Goal: Information Seeking & Learning: Understand process/instructions

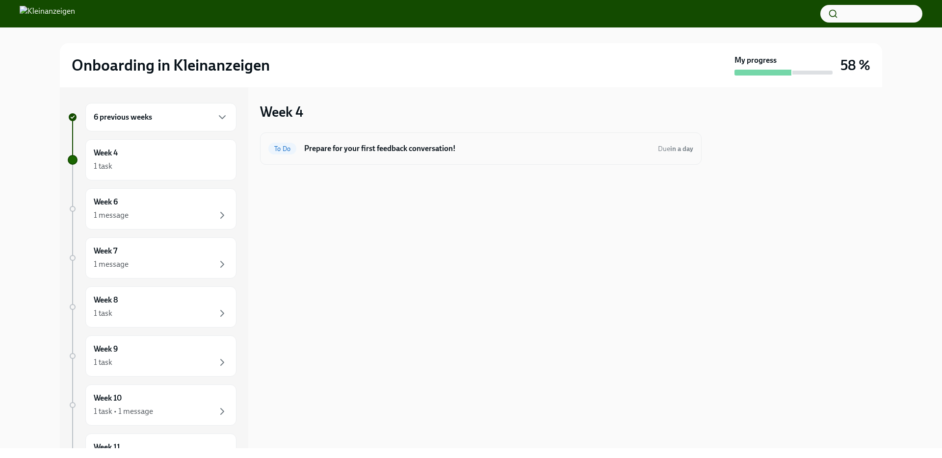
click at [438, 142] on div "To Do Prepare for your first feedback conversation! Due in a day" at bounding box center [480, 149] width 425 height 16
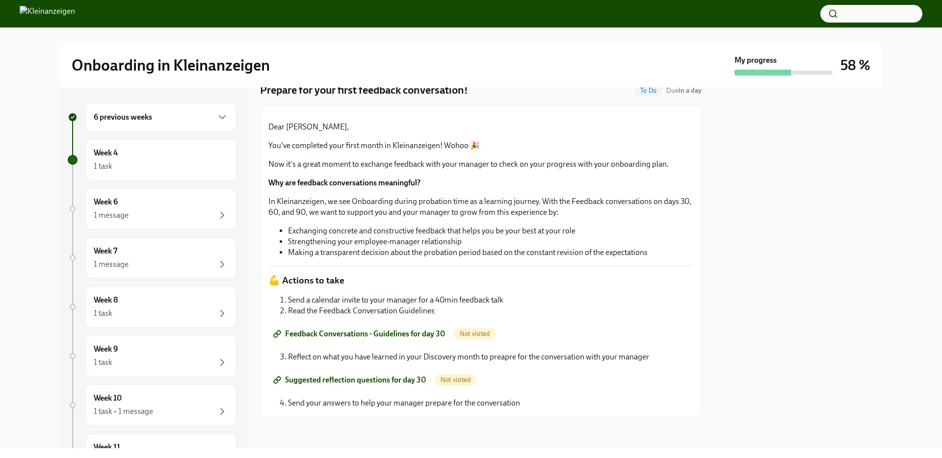
scroll to position [155, 0]
click at [477, 337] on span "Not visited" at bounding box center [475, 333] width 42 height 7
click at [411, 330] on span "Feedback Conversations - Guidelines for day 30" at bounding box center [360, 334] width 170 height 10
click at [458, 382] on span "Not visited" at bounding box center [456, 379] width 42 height 7
click at [389, 383] on span "Suggested reflection questions for day 30" at bounding box center [350, 380] width 151 height 10
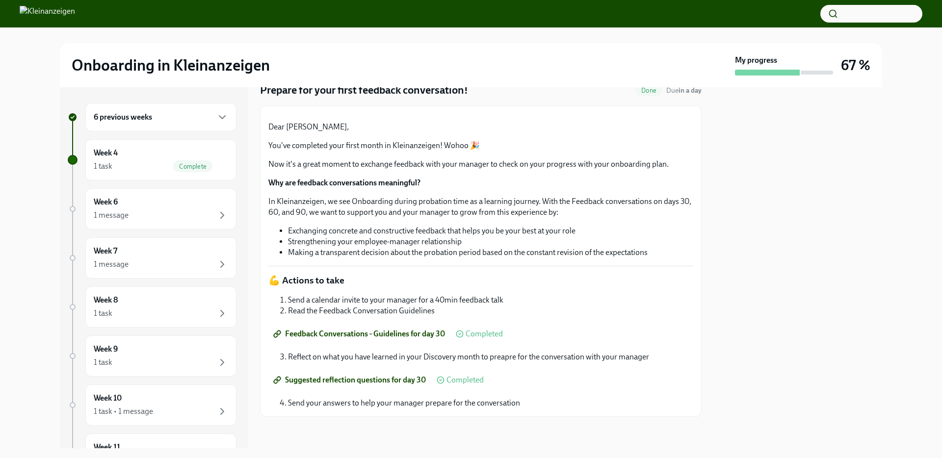
click at [420, 336] on span "Feedback Conversations - Guidelines for day 30" at bounding box center [360, 334] width 170 height 10
click at [410, 334] on span "Feedback Conversations - Guidelines for day 30" at bounding box center [360, 334] width 170 height 10
click at [421, 337] on span "Feedback Conversations - Guidelines for day 30" at bounding box center [360, 334] width 170 height 10
